Goal: Register for event/course

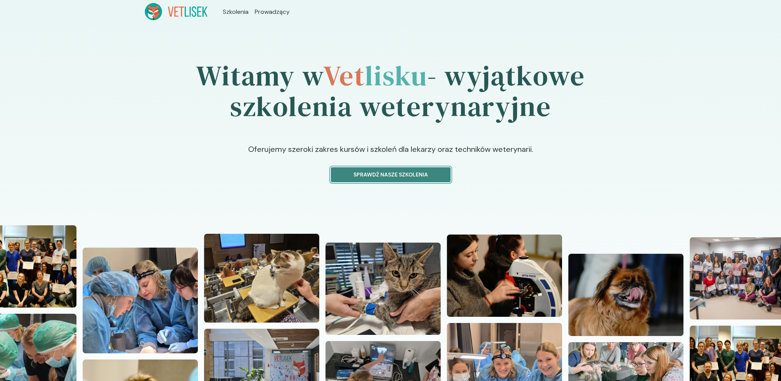
click at [399, 172] on p "Sprawdź nasze szkolenia" at bounding box center [390, 175] width 107 height 8
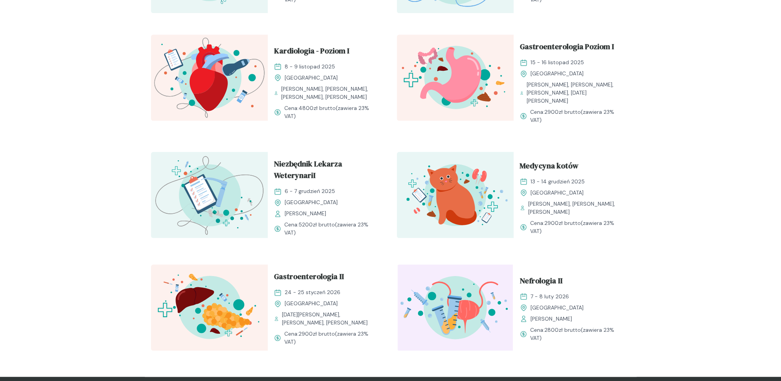
scroll to position [691, 0]
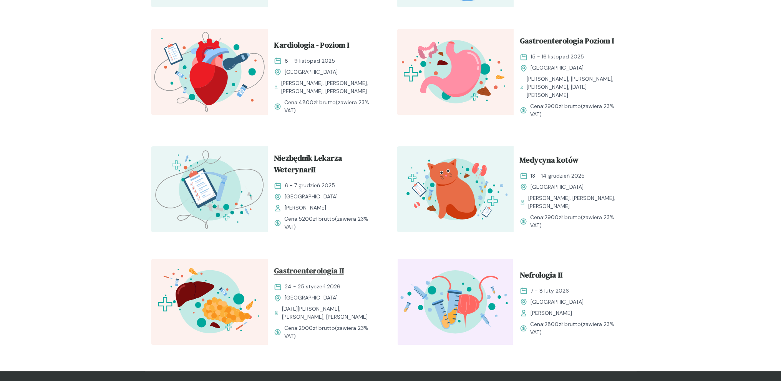
click at [310, 265] on span "Gastroenterologia II" at bounding box center [309, 272] width 70 height 15
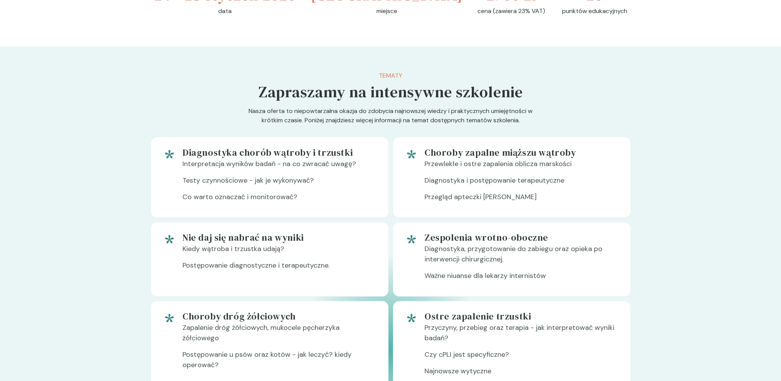
scroll to position [307, 0]
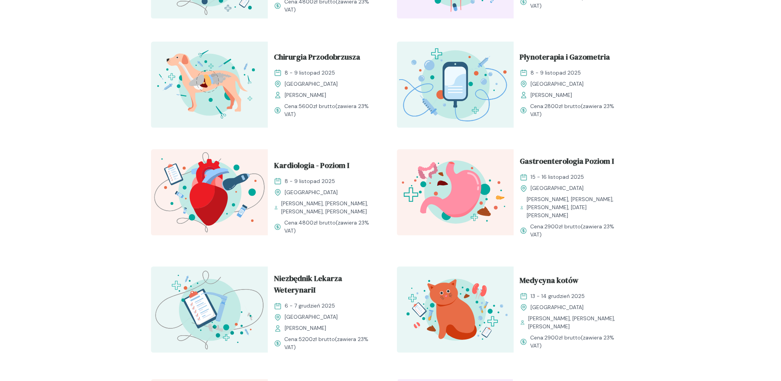
scroll to position [544, 0]
